Goal: Information Seeking & Learning: Learn about a topic

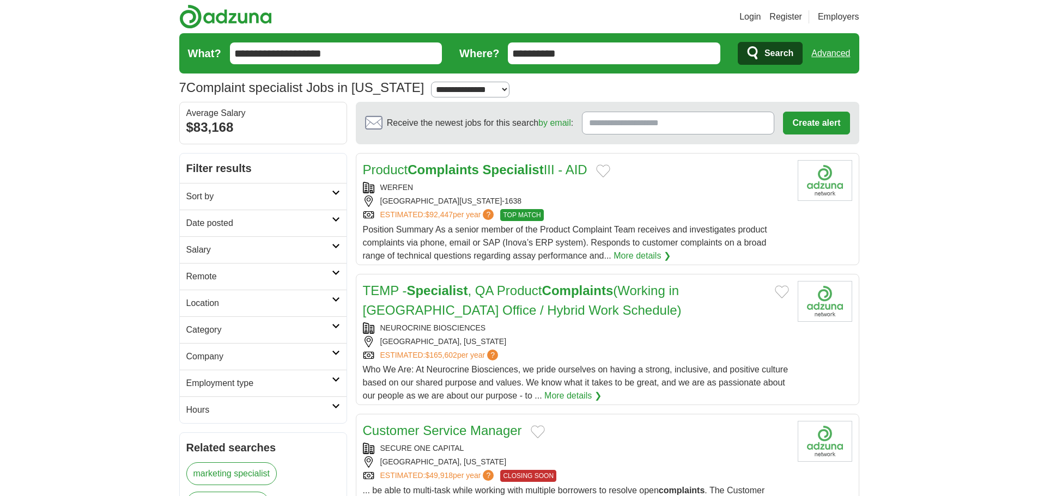
click at [237, 273] on h2 "Remote" at bounding box center [258, 276] width 145 height 13
click at [197, 301] on link "Remote jobs" at bounding box center [210, 302] width 49 height 9
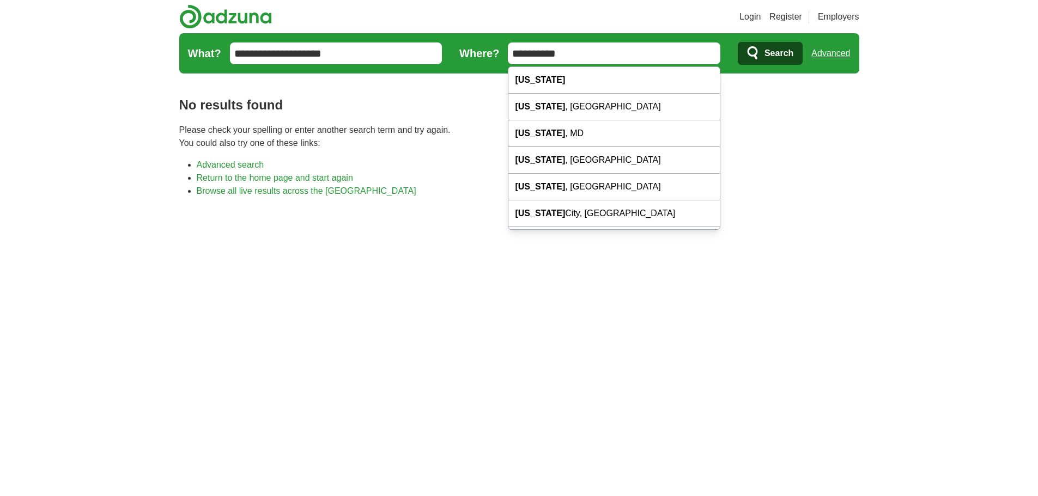
click at [841, 166] on li "Advanced search" at bounding box center [528, 165] width 663 height 13
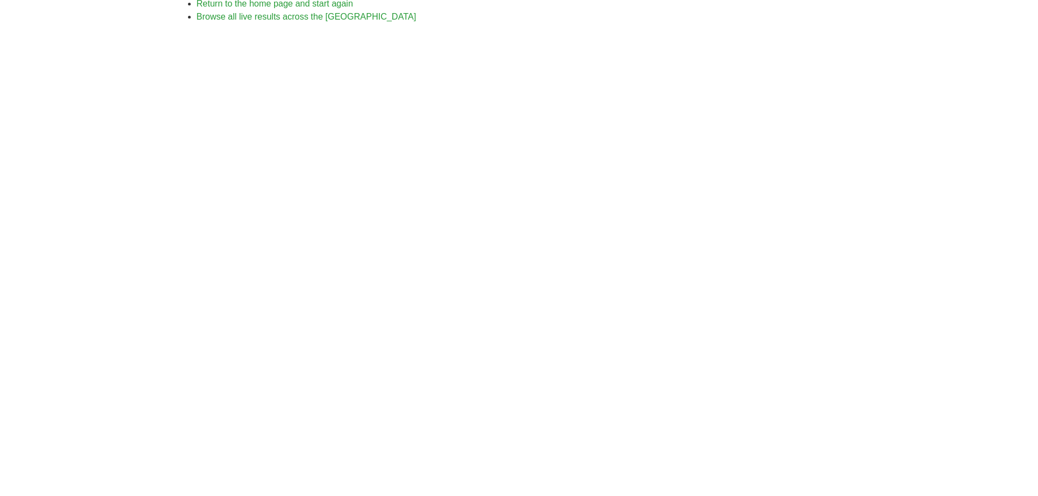
scroll to position [65, 0]
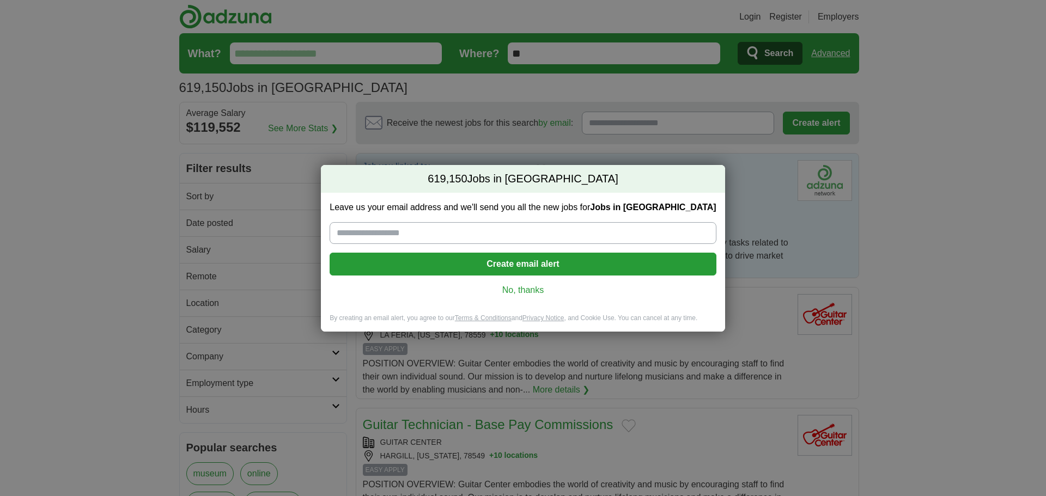
click at [528, 291] on link "No, thanks" at bounding box center [522, 290] width 369 height 12
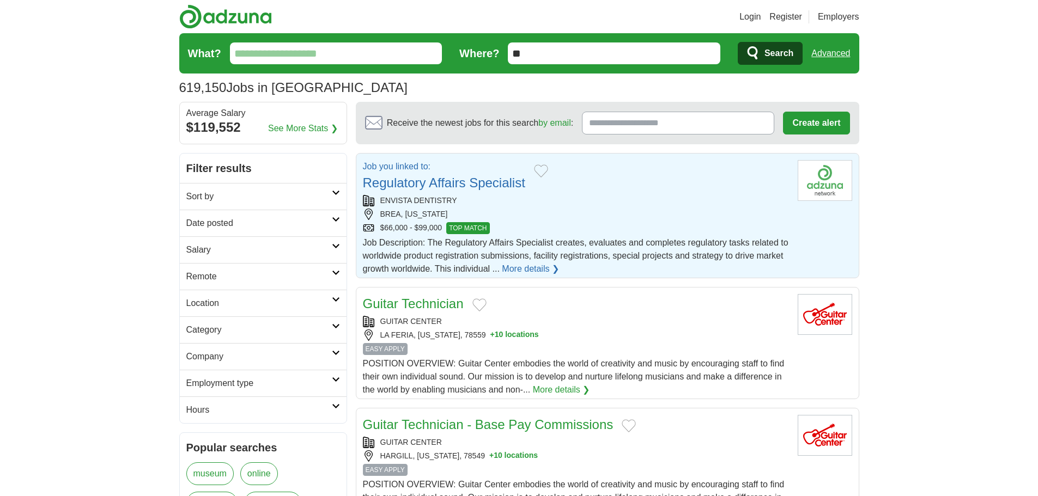
click at [539, 268] on link "More details ❯" at bounding box center [530, 269] width 57 height 13
